Goal: Task Accomplishment & Management: Manage account settings

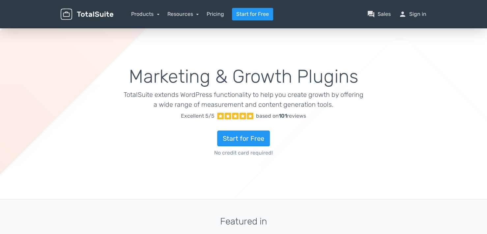
click at [24, 125] on div "Marketing & Growth Plugins TotalSuite extends WordPress functionality to help y…" at bounding box center [243, 113] width 487 height 172
click at [427, 13] on nav "Products TotalPoll WordPress Poll and Contest Plugin TotalContest WordPress Con…" at bounding box center [274, 14] width 313 height 13
click at [419, 16] on link "person Sign in" at bounding box center [412, 14] width 28 height 8
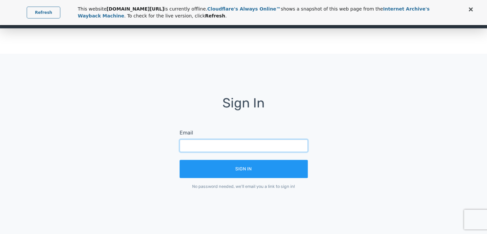
click at [233, 149] on input "text" at bounding box center [243, 145] width 128 height 13
type input "[EMAIL_ADDRESS][DOMAIN_NAME]"
click at [179, 160] on button "Sign In" at bounding box center [243, 169] width 128 height 18
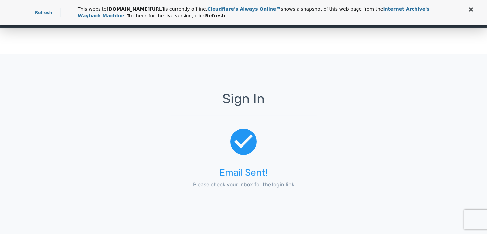
click at [34, 11] on link "Refresh" at bounding box center [44, 13] width 34 height 12
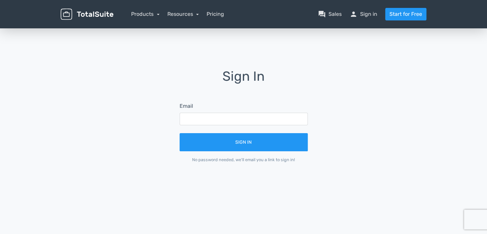
click at [31, 92] on div "Sign In Email Sign In No password needed, we'll email you a link to sign in!" at bounding box center [243, 132] width 487 height 210
